Goal: Register for event/course

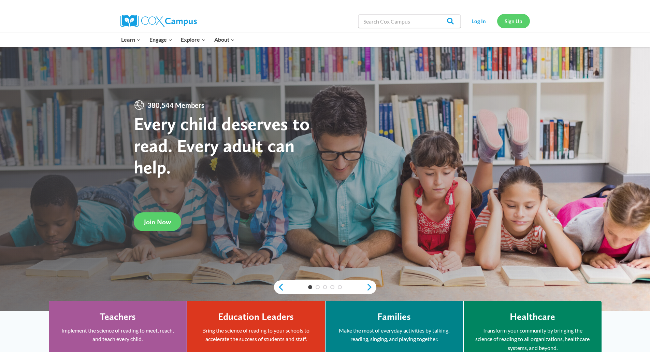
click at [519, 25] on link "Sign Up" at bounding box center [513, 21] width 33 height 14
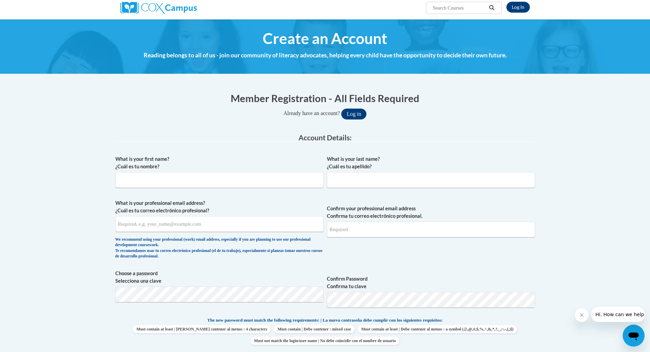
scroll to position [68, 0]
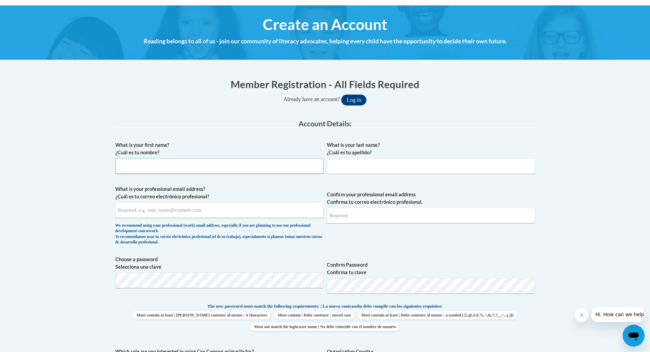
click at [168, 166] on input "What is your first name? ¿Cuál es tu nombre?" at bounding box center [219, 166] width 208 height 16
type input "Tara"
type input "Howard"
click at [214, 210] on input "What is your professional email address? ¿Cuál es tu correo electrónico profesi…" at bounding box center [219, 210] width 208 height 16
type input "howard.tara.j@muscogee.k12.ga.us"
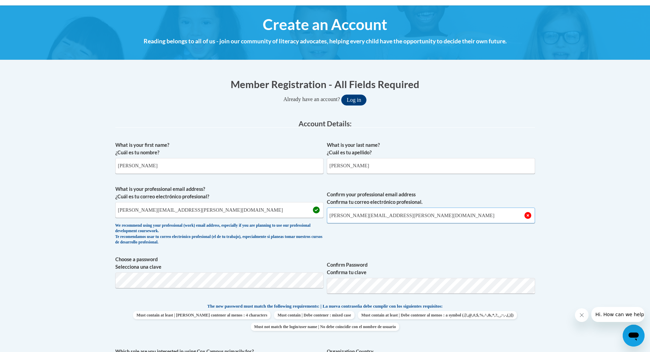
type input "howard.tara.j@muscogee.k12.ga.us"
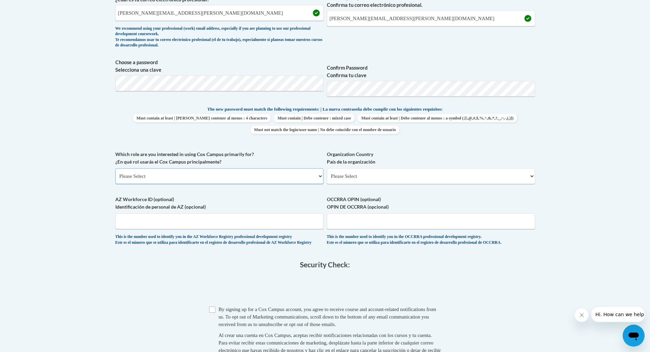
click at [173, 178] on select "Please Select College/University | Colegio/Universidad Community/Nonprofit Part…" at bounding box center [219, 176] width 208 height 16
click at [115, 168] on select "Please Select College/University | Colegio/Universidad Community/Nonprofit Part…" at bounding box center [219, 176] width 208 height 16
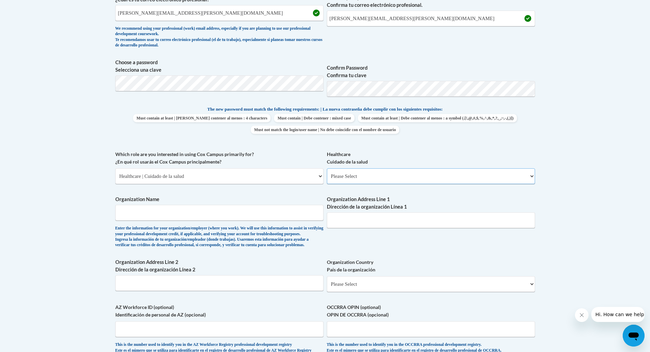
click at [372, 175] on select "Please Select Clinical Education | Educación clinica Executive Leadership | Líd…" at bounding box center [431, 176] width 208 height 16
click at [317, 176] on select "Please Select College/University | Colegio/Universidad Community/Nonprofit Part…" at bounding box center [219, 176] width 208 height 16
click at [115, 168] on select "Please Select College/University | Colegio/Universidad Community/Nonprofit Part…" at bounding box center [219, 176] width 208 height 16
click at [369, 178] on select "Please Select Early Learning/Daycare Teacher/Family Home Care Provider | Maestr…" at bounding box center [431, 176] width 208 height 16
click at [291, 177] on select "Please Select College/University | Colegio/Universidad Community/Nonprofit Part…" at bounding box center [219, 176] width 208 height 16
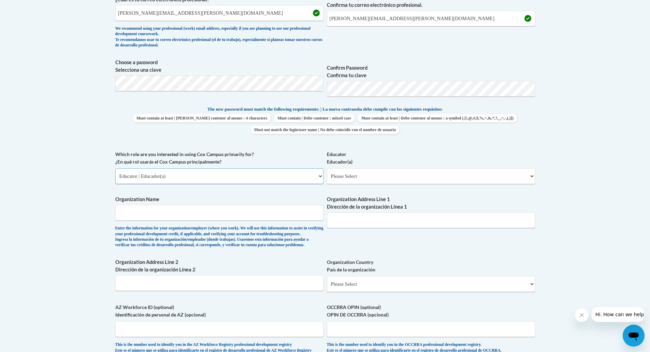
select select "dc7172d6-9229-4d8e-ba4e-8a66fb6d7019"
click at [115, 168] on select "Please Select College/University | Colegio/Universidad Community/Nonprofit Part…" at bounding box center [219, 176] width 208 height 16
click at [366, 172] on select "Please Select Clinical Education | Educación clinica Executive Leadership | Líd…" at bounding box center [431, 176] width 208 height 16
select select "ccd7fcba-4f64-4503-be16-46a6ee56d6d5"
click at [327, 168] on select "Please Select Clinical Education | Educación clinica Executive Leadership | Líd…" at bounding box center [431, 176] width 208 height 16
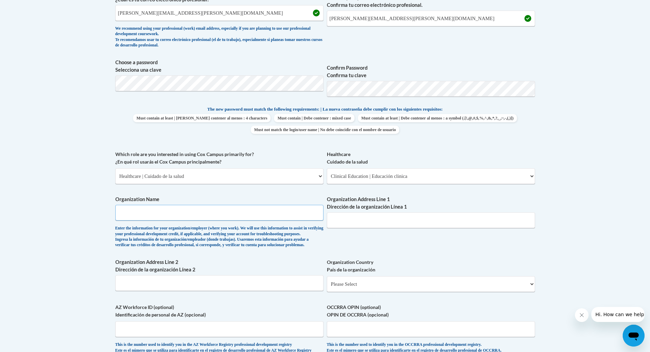
click at [278, 212] on input "Organization Name" at bounding box center [219, 213] width 208 height 16
click at [253, 213] on input "Muscogee County School District" at bounding box center [219, 213] width 208 height 16
type input "Muscogee County School District"
click at [363, 221] on input "Organization Address Line 1 Dirección de la organización Línea 1" at bounding box center [431, 220] width 208 height 16
type input "2960 Macon Road"
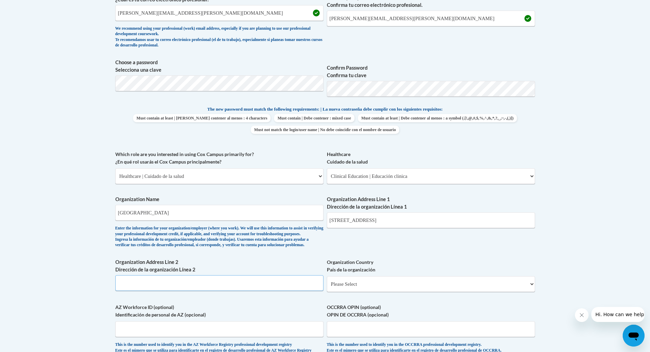
click at [266, 291] on input "Organization Address Line 2 Dirección de la organización Línea 2" at bounding box center [219, 283] width 208 height 16
click at [352, 221] on input "2960 Macon Road" at bounding box center [431, 220] width 208 height 16
click at [211, 291] on input "Organization Address Line 2 Dirección de la organización Línea 2" at bounding box center [219, 283] width 208 height 16
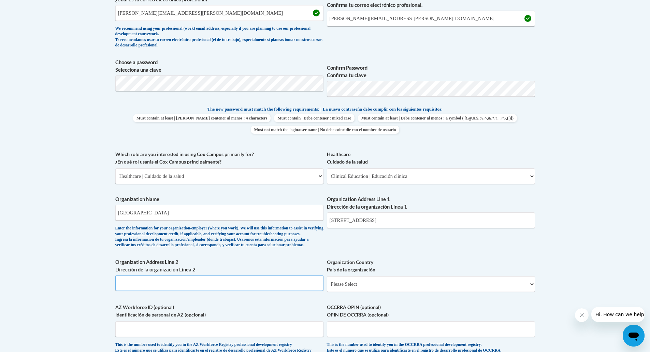
paste input "2960 Macon Road"
type input "2960 Macon Road"
click at [373, 219] on input "2960 Macon Road" at bounding box center [431, 220] width 208 height 16
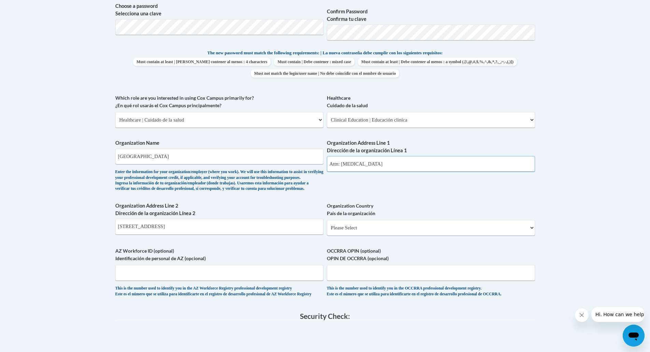
scroll to position [334, 0]
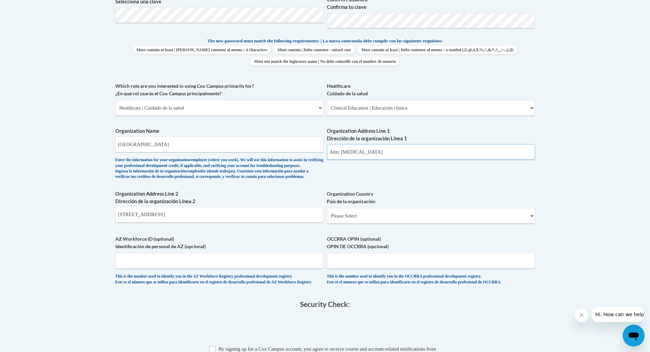
type input "Attn: Audiology"
click at [367, 224] on select "Please Select United States | Estados Unidos Outside of the United States | Fue…" at bounding box center [431, 216] width 208 height 16
select select "ad49bcad-a171-4b2e-b99c-48b446064914"
click at [327, 219] on select "Please Select United States | Estados Unidos Outside of the United States | Fue…" at bounding box center [431, 216] width 208 height 16
select select
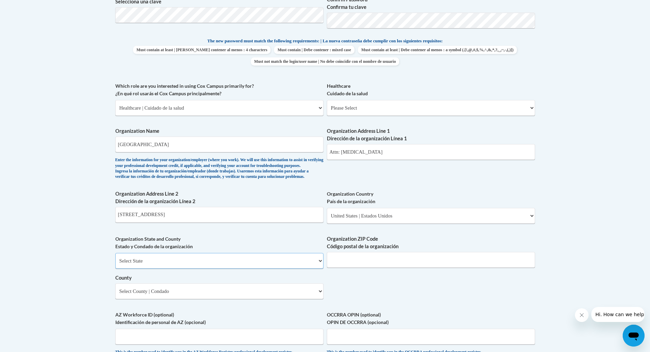
click at [183, 268] on select "Select State Alabama Alaska Arizona Arkansas California Colorado Connecticut De…" at bounding box center [219, 261] width 208 height 16
select select "Georgia"
click at [115, 264] on select "Select State Alabama Alaska Arizona Arkansas California Colorado Connecticut De…" at bounding box center [219, 261] width 208 height 16
click at [348, 268] on input "Organization ZIP Code Código postal de la organización" at bounding box center [431, 260] width 208 height 16
type input "6"
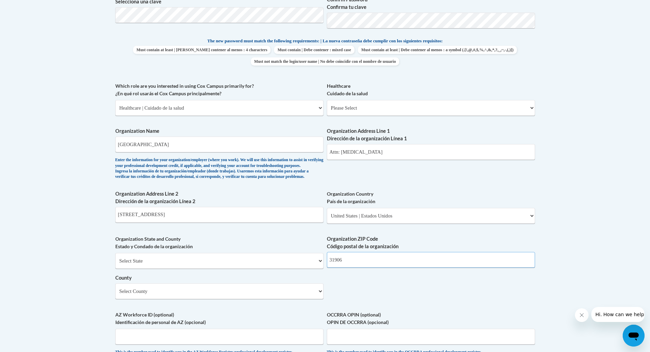
type input "31906"
click at [303, 299] on select "Select County Appling Atkinson Bacon Baker Baldwin Banks Barrow Bartow Ben Hill…" at bounding box center [219, 291] width 208 height 16
select select "Muscogee"
click at [115, 295] on select "Select County Appling Atkinson Bacon Baker Baldwin Banks Barrow Bartow Ben Hill…" at bounding box center [219, 291] width 208 height 16
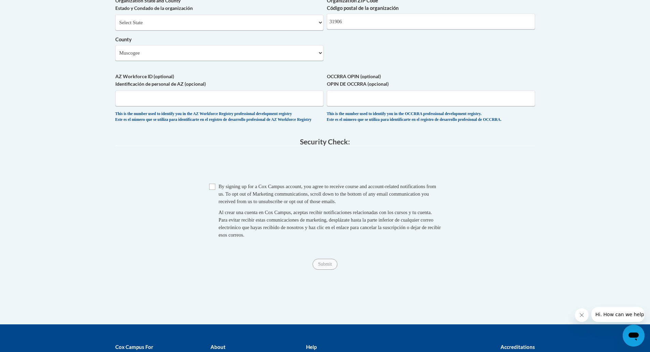
scroll to position [572, 0]
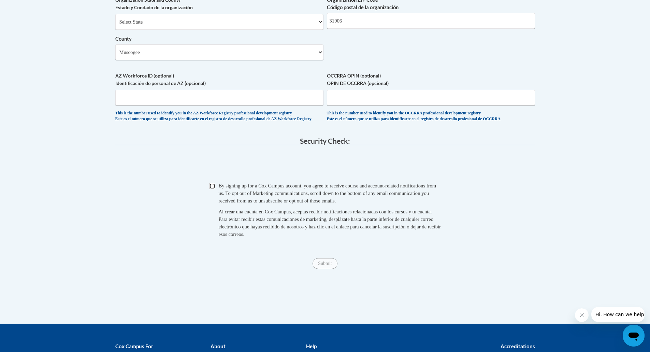
click at [211, 189] on input "Checkbox" at bounding box center [212, 186] width 6 height 6
checkbox input "true"
click at [327, 269] on input "Submit" at bounding box center [325, 263] width 25 height 11
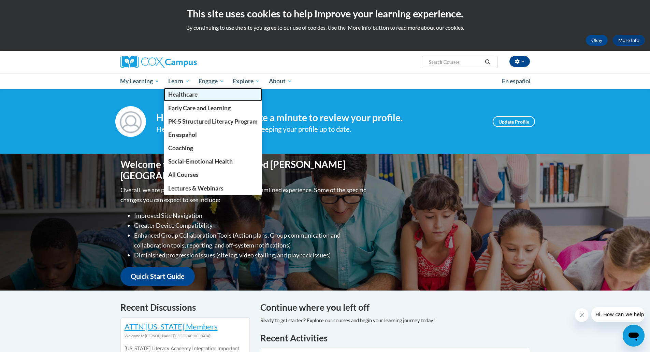
click at [180, 90] on link "Healthcare" at bounding box center [213, 94] width 98 height 13
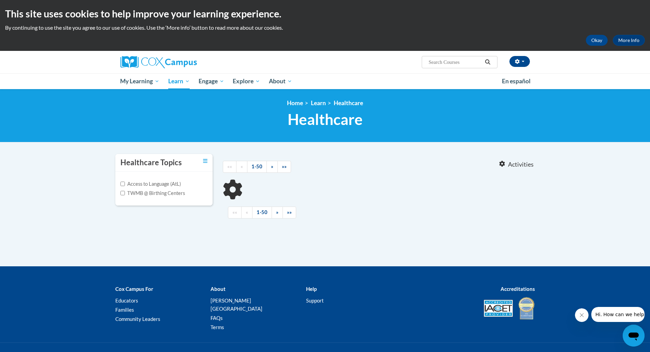
click at [451, 61] on input "Search..." at bounding box center [455, 62] width 55 height 8
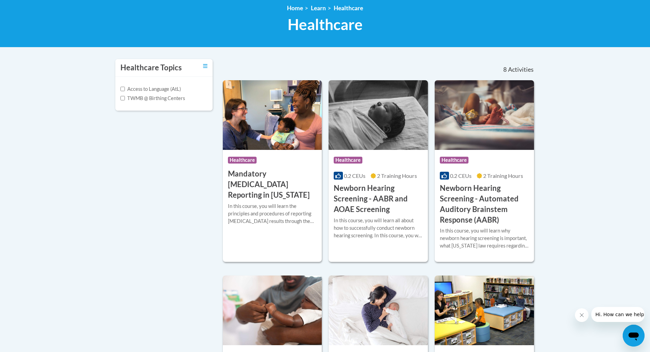
scroll to position [102, 0]
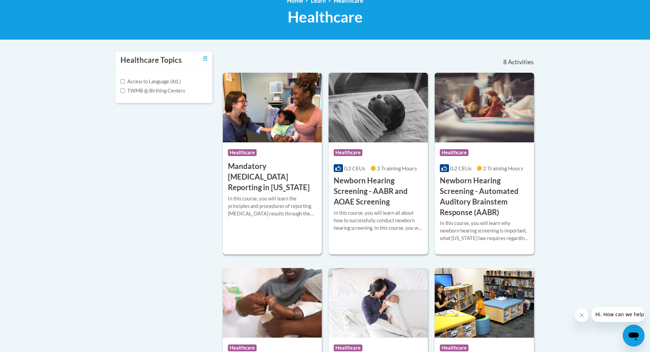
click at [255, 162] on h3 "Mandatory Audiology Reporting in Georgia" at bounding box center [272, 176] width 89 height 31
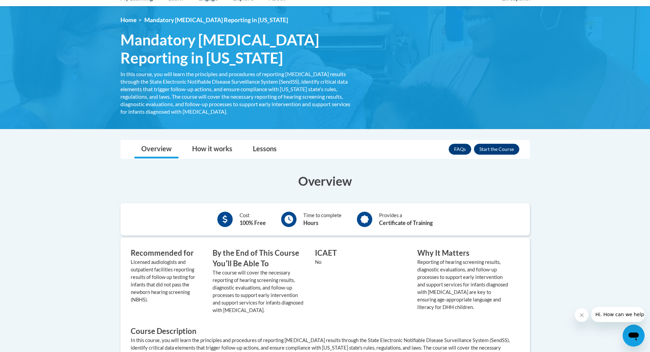
scroll to position [102, 0]
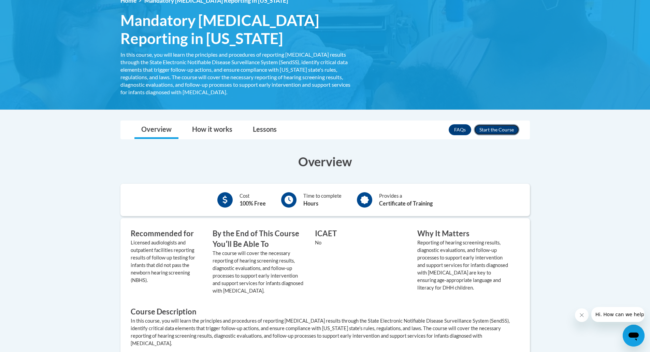
click at [502, 129] on button "Enroll" at bounding box center [496, 129] width 45 height 11
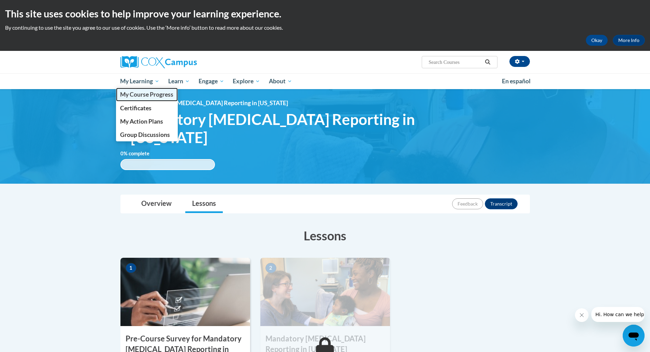
click at [142, 95] on span "My Course Progress" at bounding box center [146, 94] width 53 height 7
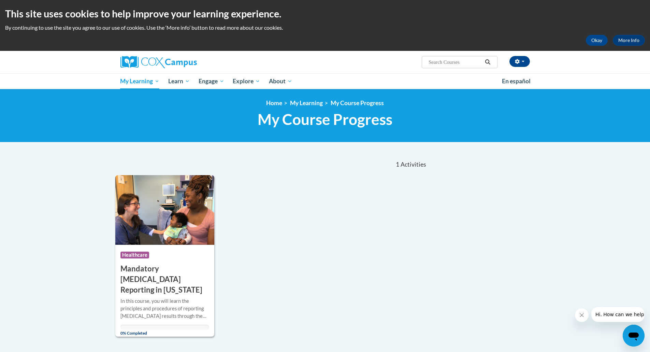
click at [442, 60] on input "Search..." at bounding box center [455, 62] width 55 height 8
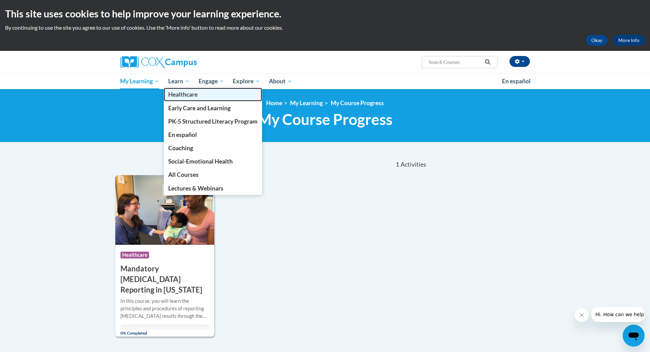
click at [183, 89] on link "Healthcare" at bounding box center [213, 94] width 98 height 13
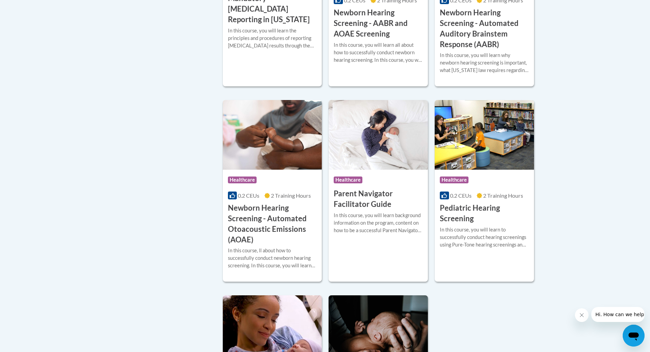
scroll to position [273, 0]
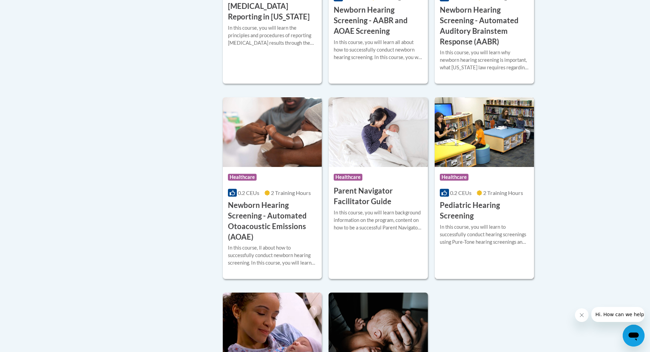
click at [463, 216] on h3 "Pediatric Hearing Screening" at bounding box center [484, 210] width 89 height 21
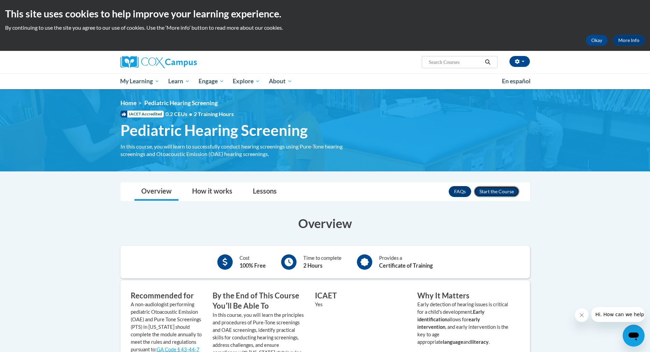
click at [498, 192] on button "Enroll" at bounding box center [496, 191] width 45 height 11
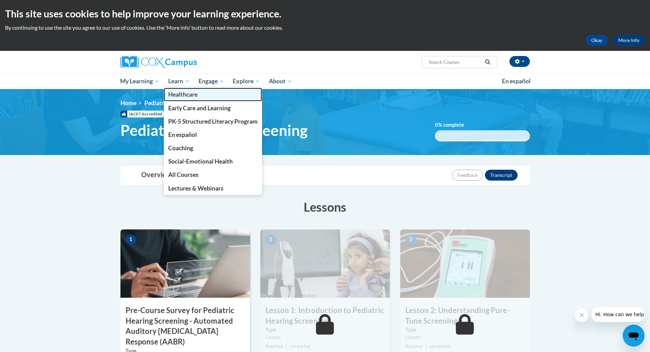
click at [188, 92] on span "Healthcare" at bounding box center [182, 94] width 29 height 7
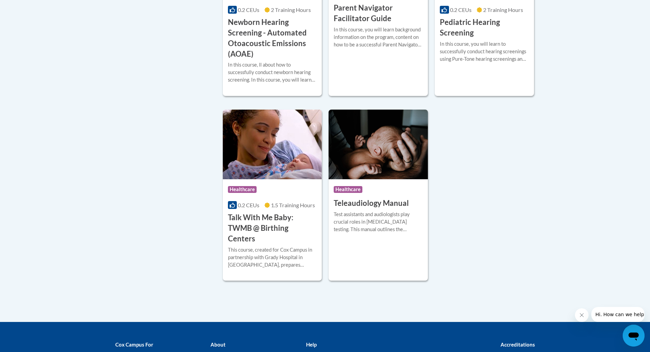
scroll to position [478, 0]
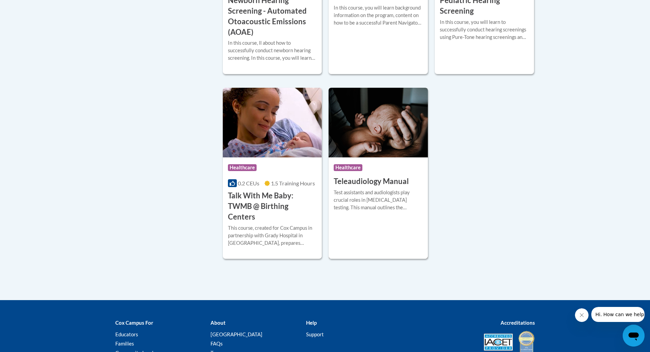
click at [379, 183] on h3 "Teleaudiology Manual" at bounding box center [371, 181] width 75 height 11
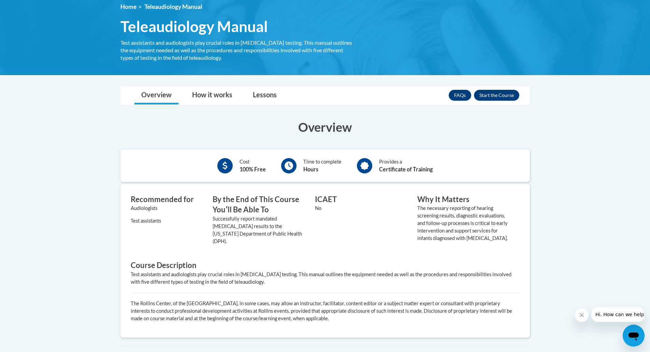
scroll to position [102, 0]
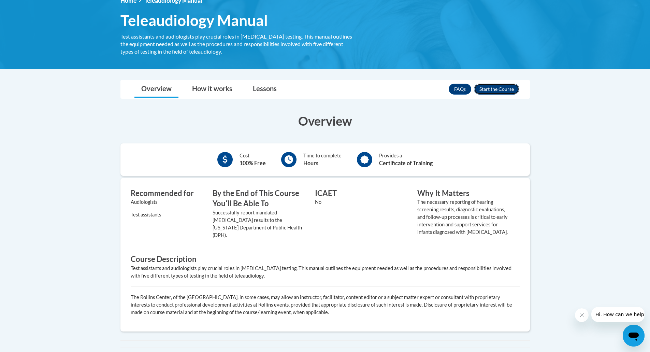
click at [505, 91] on button "Enroll" at bounding box center [496, 89] width 45 height 11
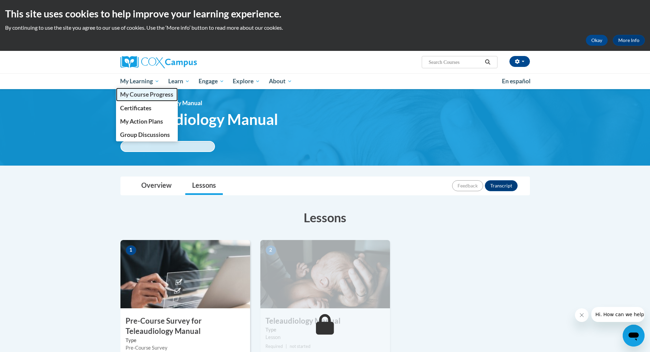
click at [140, 94] on span "My Course Progress" at bounding box center [146, 94] width 53 height 7
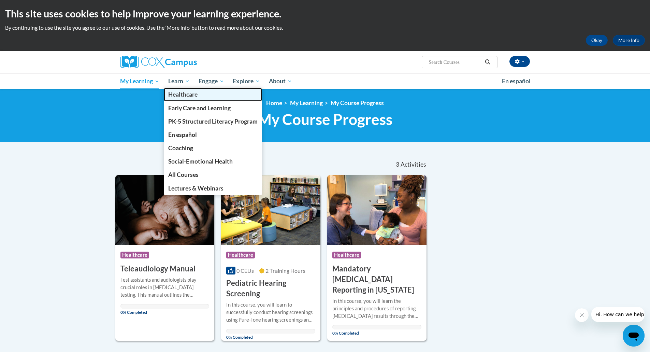
click at [184, 94] on span "Healthcare" at bounding box center [182, 94] width 29 height 7
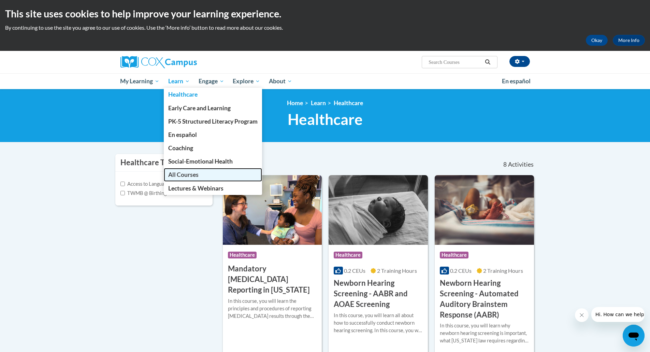
click at [186, 173] on span "All Courses" at bounding box center [183, 174] width 30 height 7
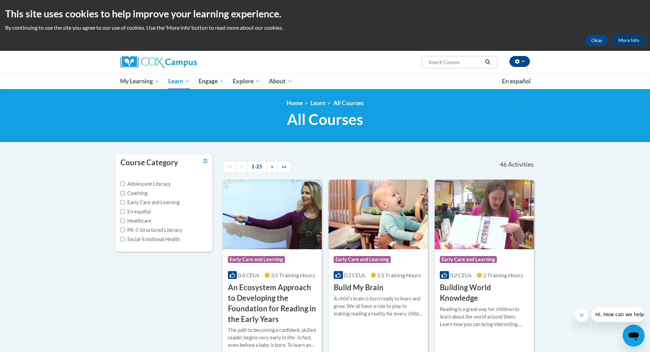
click at [435, 63] on input "Search..." at bounding box center [455, 62] width 55 height 8
type input "oae"
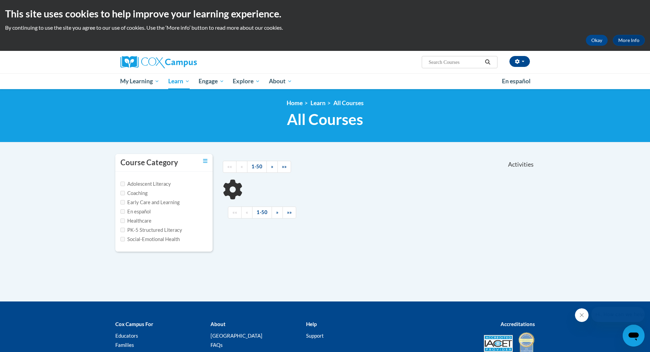
type input "oae"
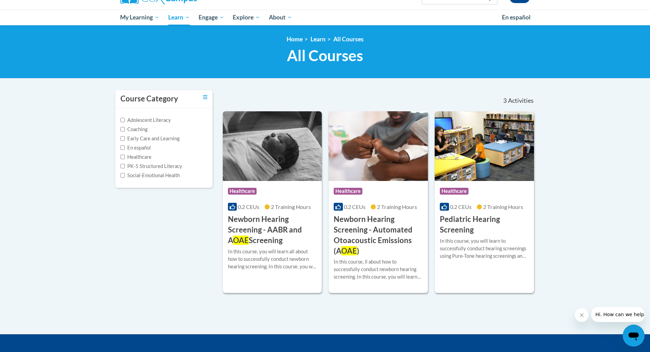
scroll to position [68, 0]
